Goal: Task Accomplishment & Management: Complete application form

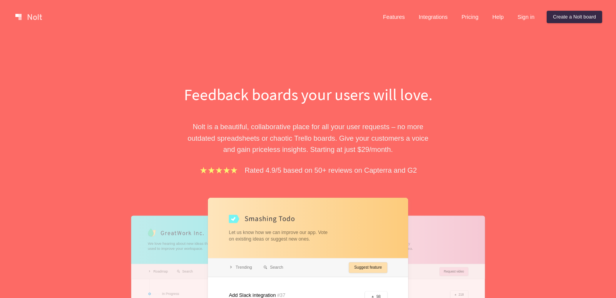
click at [599, 107] on div "Feedback boards your users will love. Nolt is a beautiful, collaborative place …" at bounding box center [308, 235] width 616 height 403
click at [526, 17] on link "Sign in" at bounding box center [526, 17] width 29 height 12
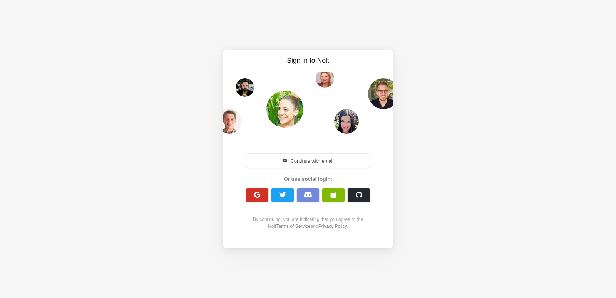
click at [259, 196] on span "button" at bounding box center [257, 194] width 7 height 7
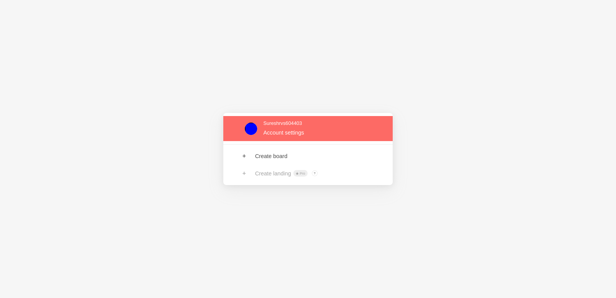
click at [288, 125] on link at bounding box center [307, 128] width 169 height 25
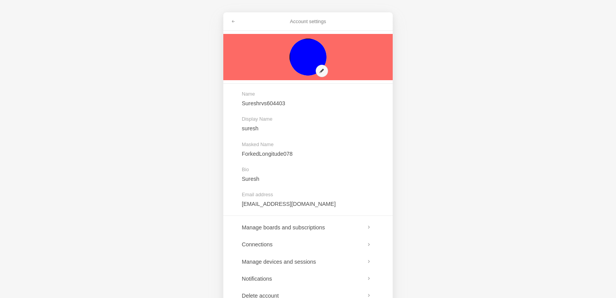
click at [320, 70] on link at bounding box center [307, 57] width 169 height 46
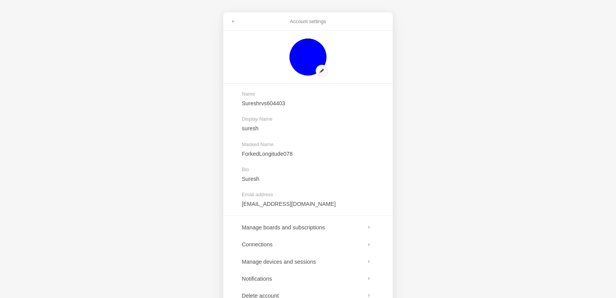
drag, startPoint x: 307, startPoint y: 59, endPoint x: 469, endPoint y: 87, distance: 164.1
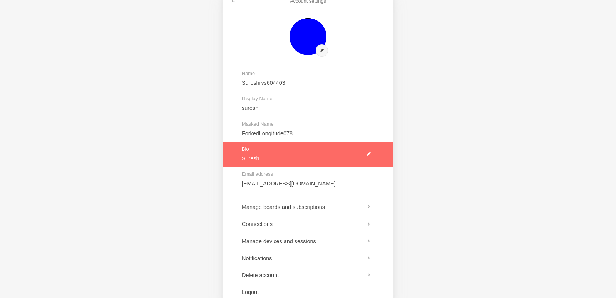
scroll to position [39, 0]
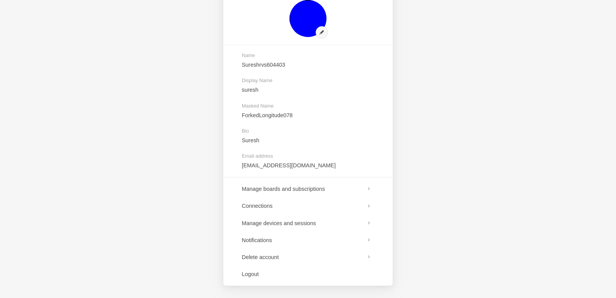
click at [525, 46] on div "Account settings Name Sureshrvs604403 Display Name suresh Masked Name ForkedLon…" at bounding box center [308, 149] width 616 height 298
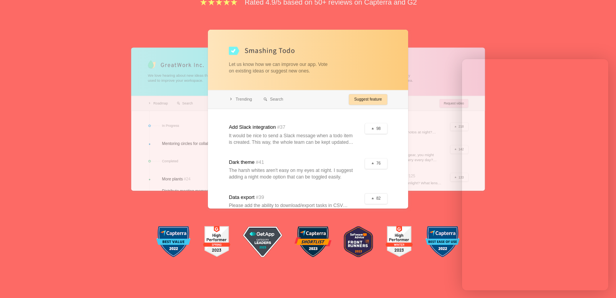
scroll to position [177, 0]
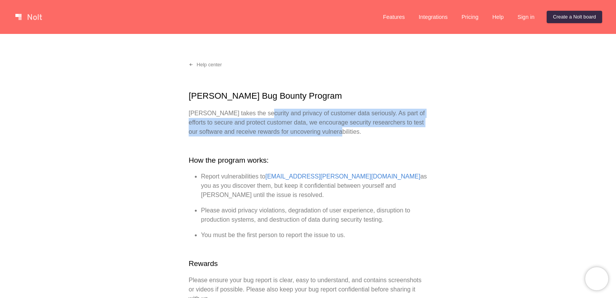
drag, startPoint x: 258, startPoint y: 116, endPoint x: 419, endPoint y: 128, distance: 161.9
click at [419, 128] on p "Nolt takes the security and privacy of customer data seriously. As part of effo…" at bounding box center [308, 123] width 239 height 28
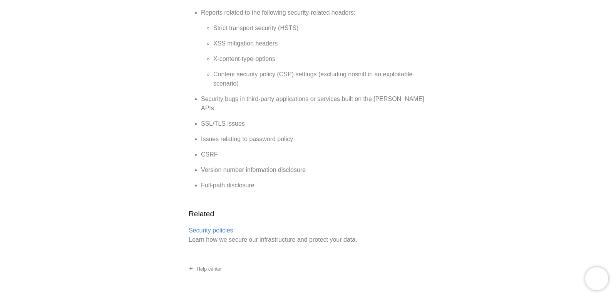
scroll to position [934, 0]
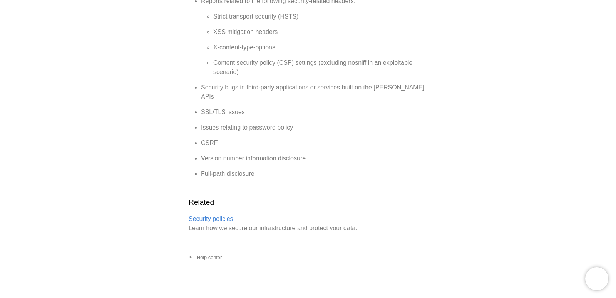
click at [224, 215] on link "Security policies" at bounding box center [211, 218] width 45 height 7
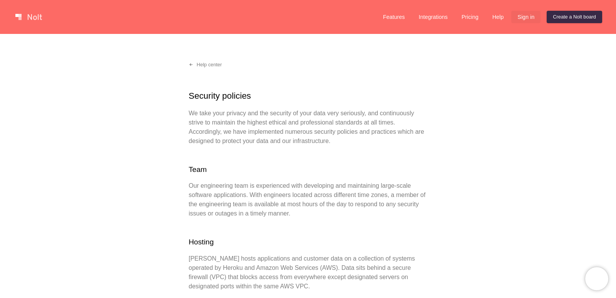
click at [527, 17] on link "Sign in" at bounding box center [526, 17] width 29 height 12
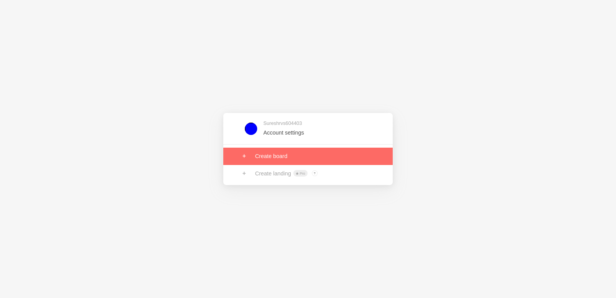
click at [272, 160] on link at bounding box center [307, 156] width 169 height 17
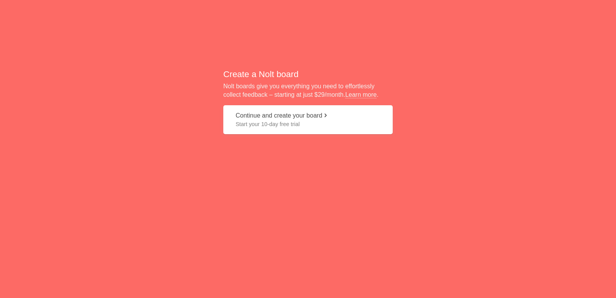
click at [296, 117] on button "Continue and create your board Start your 10-day free trial" at bounding box center [307, 119] width 169 height 29
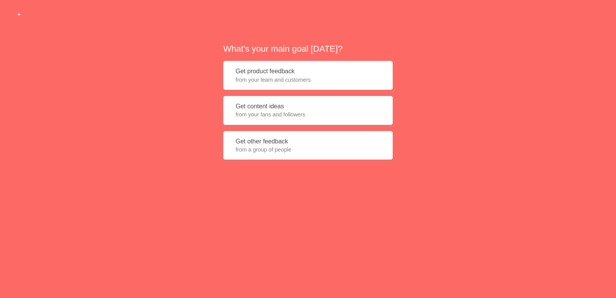
click at [259, 76] on button "Get product feedback from your team and customers" at bounding box center [307, 75] width 169 height 29
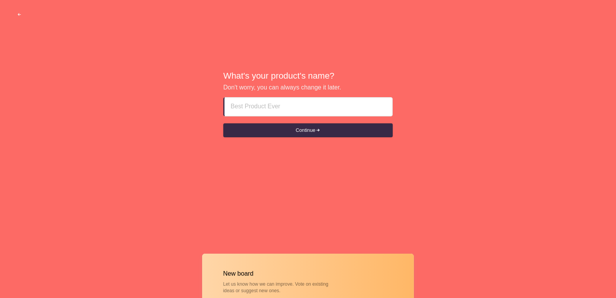
click at [260, 111] on input at bounding box center [309, 106] width 156 height 18
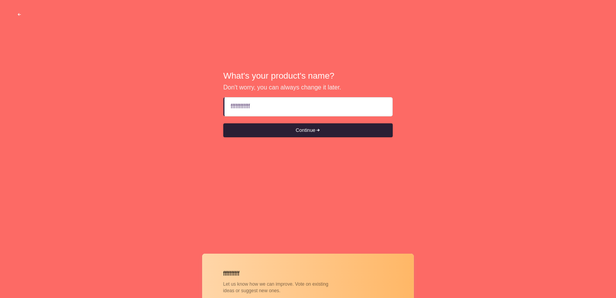
click at [303, 133] on button "Continue" at bounding box center [307, 130] width 169 height 14
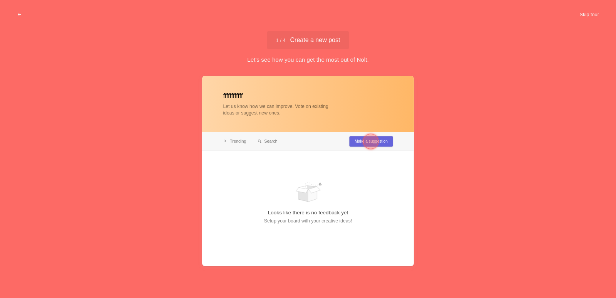
type input "ffffffffffff"
click at [365, 145] on div at bounding box center [370, 141] width 15 height 15
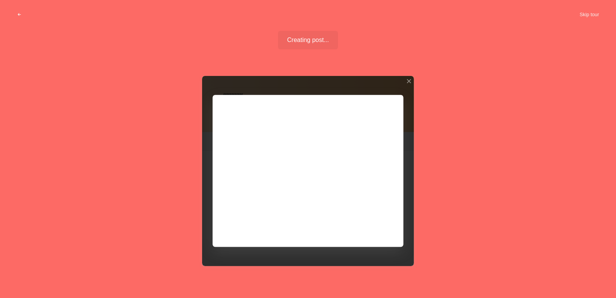
click at [265, 186] on div at bounding box center [308, 171] width 212 height 190
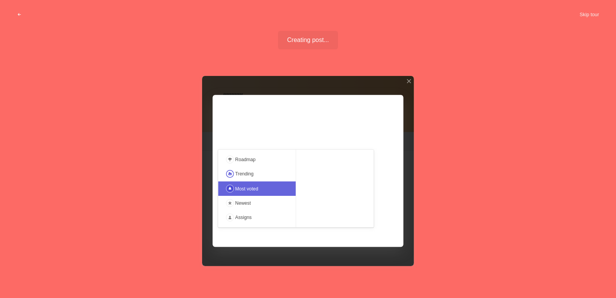
click at [257, 188] on link at bounding box center [256, 188] width 77 height 15
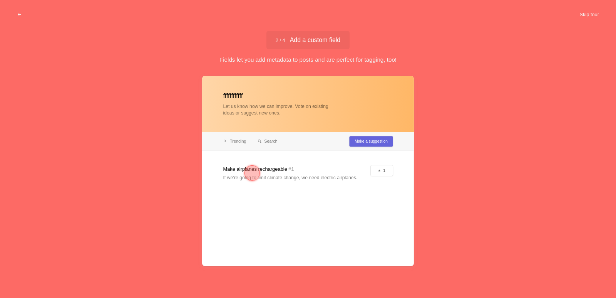
click at [364, 143] on div at bounding box center [308, 171] width 212 height 190
click at [268, 175] on div at bounding box center [308, 171] width 212 height 190
click at [374, 167] on div at bounding box center [308, 171] width 212 height 190
click at [381, 172] on div at bounding box center [308, 171] width 212 height 190
drag, startPoint x: 385, startPoint y: 170, endPoint x: 377, endPoint y: 155, distance: 17.4
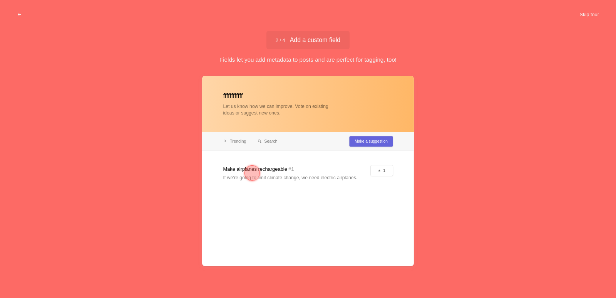
click at [385, 170] on div at bounding box center [308, 171] width 212 height 190
click at [371, 141] on div at bounding box center [308, 171] width 212 height 190
click at [301, 42] on span "2 / 4 Add a custom field" at bounding box center [308, 40] width 65 height 6
click at [589, 14] on button "Skip tour" at bounding box center [589, 15] width 38 height 14
